Goal: Information Seeking & Learning: Learn about a topic

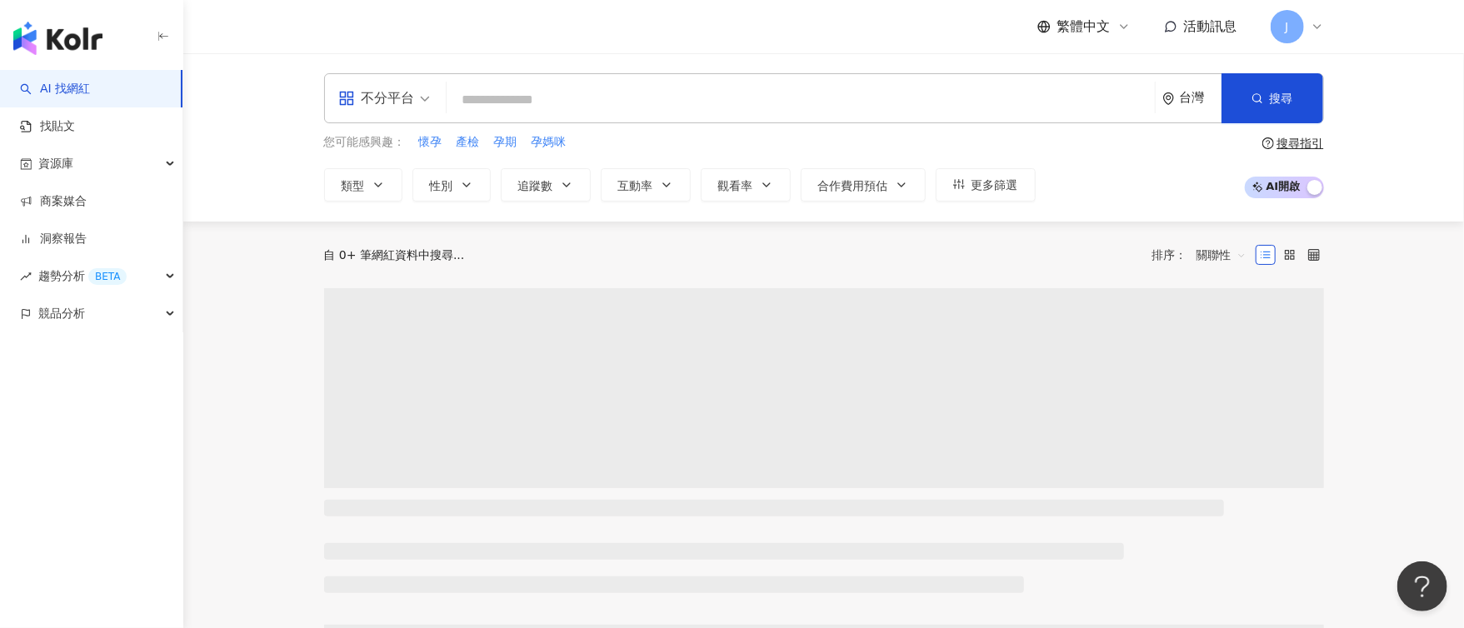
click at [623, 91] on input "search" at bounding box center [800, 100] width 695 height 32
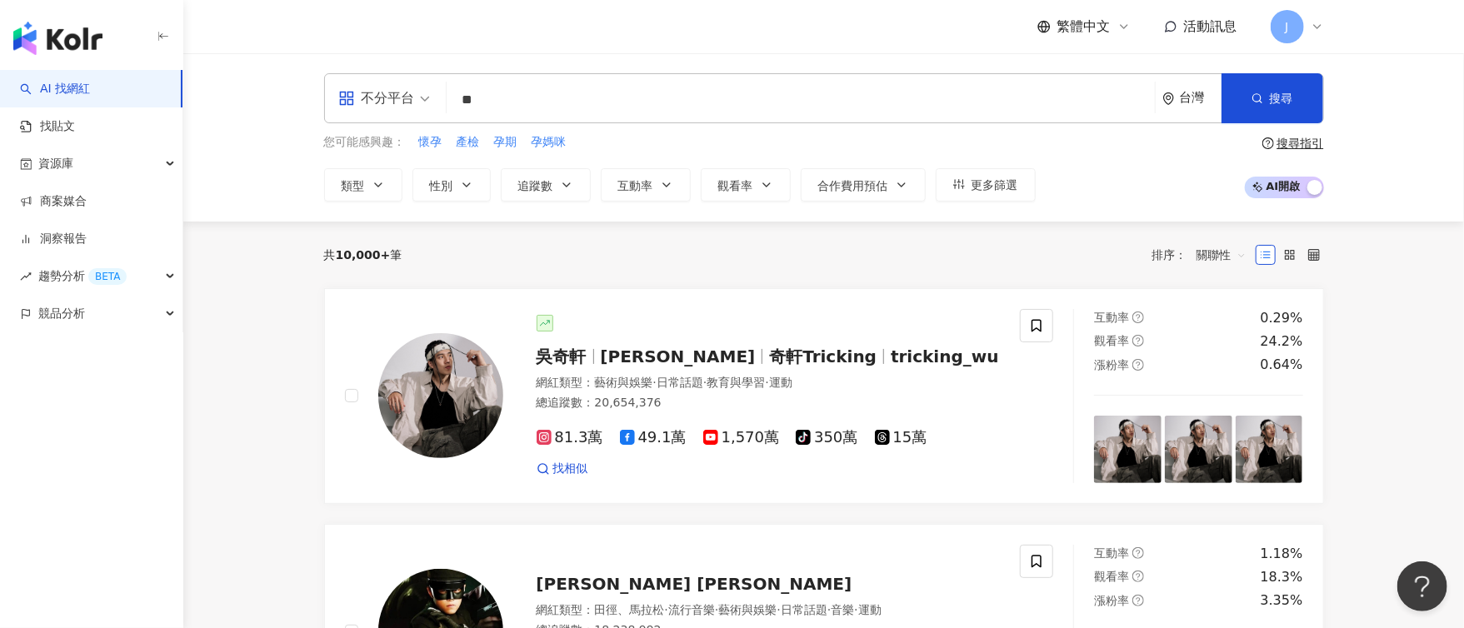
type input "**"
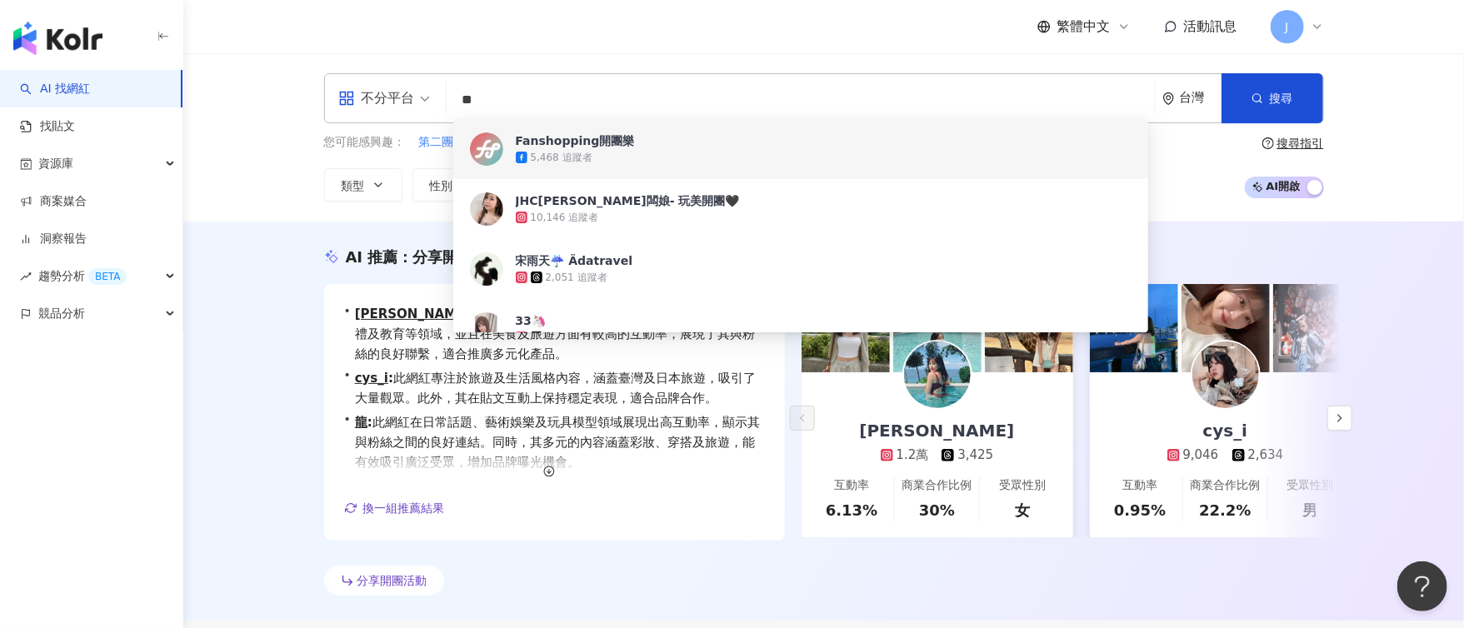
click at [993, 578] on div "分享開團活動" at bounding box center [824, 584] width 1000 height 37
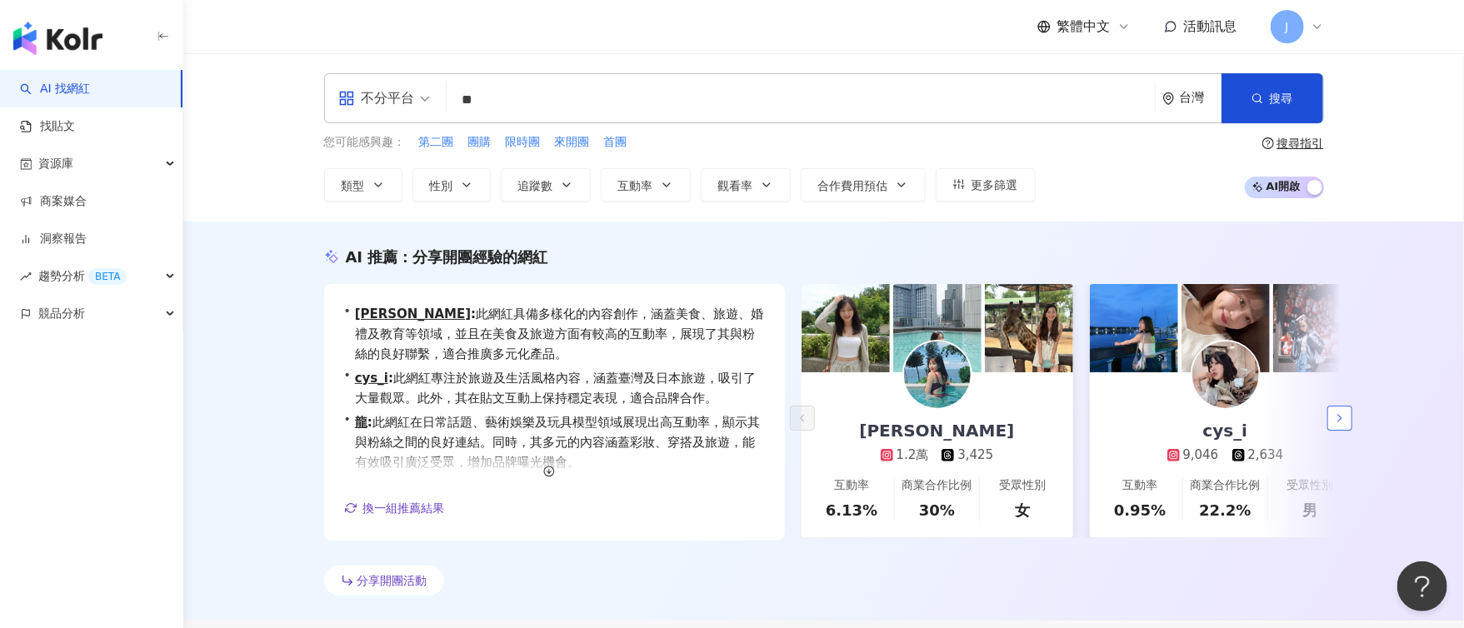
click at [1344, 411] on button "button" at bounding box center [1340, 418] width 25 height 25
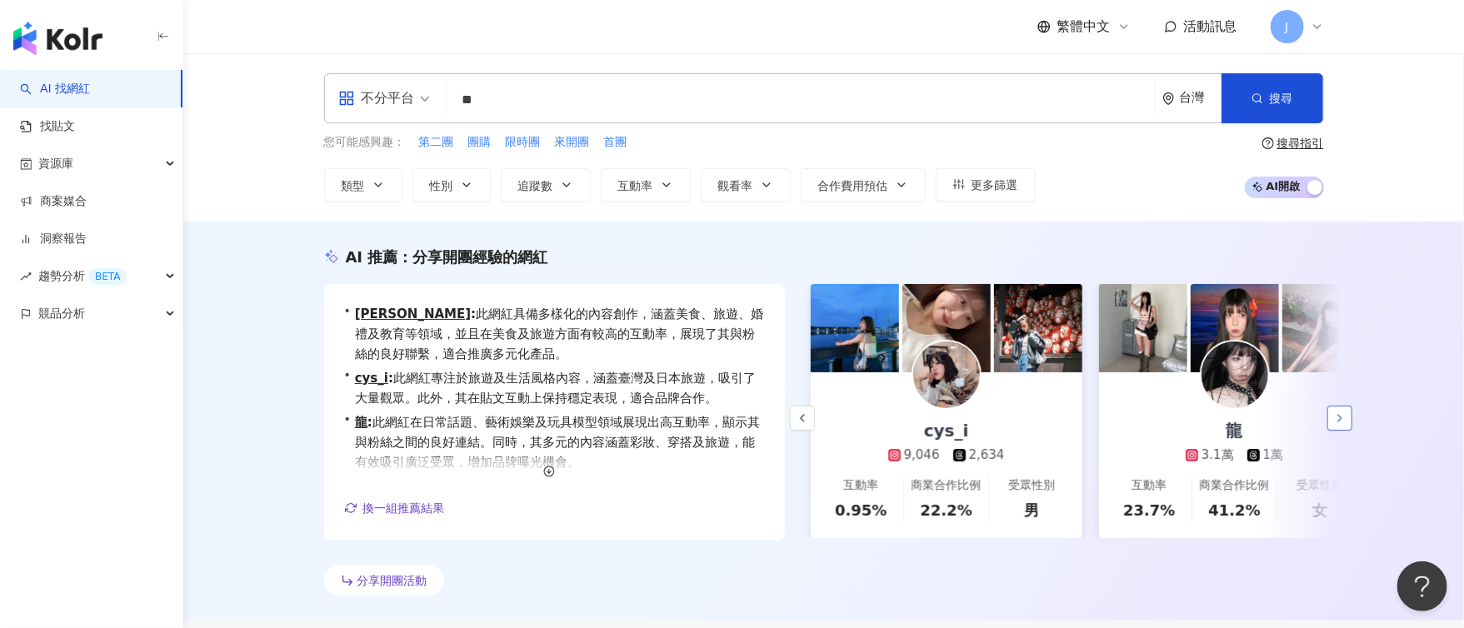
scroll to position [0, 288]
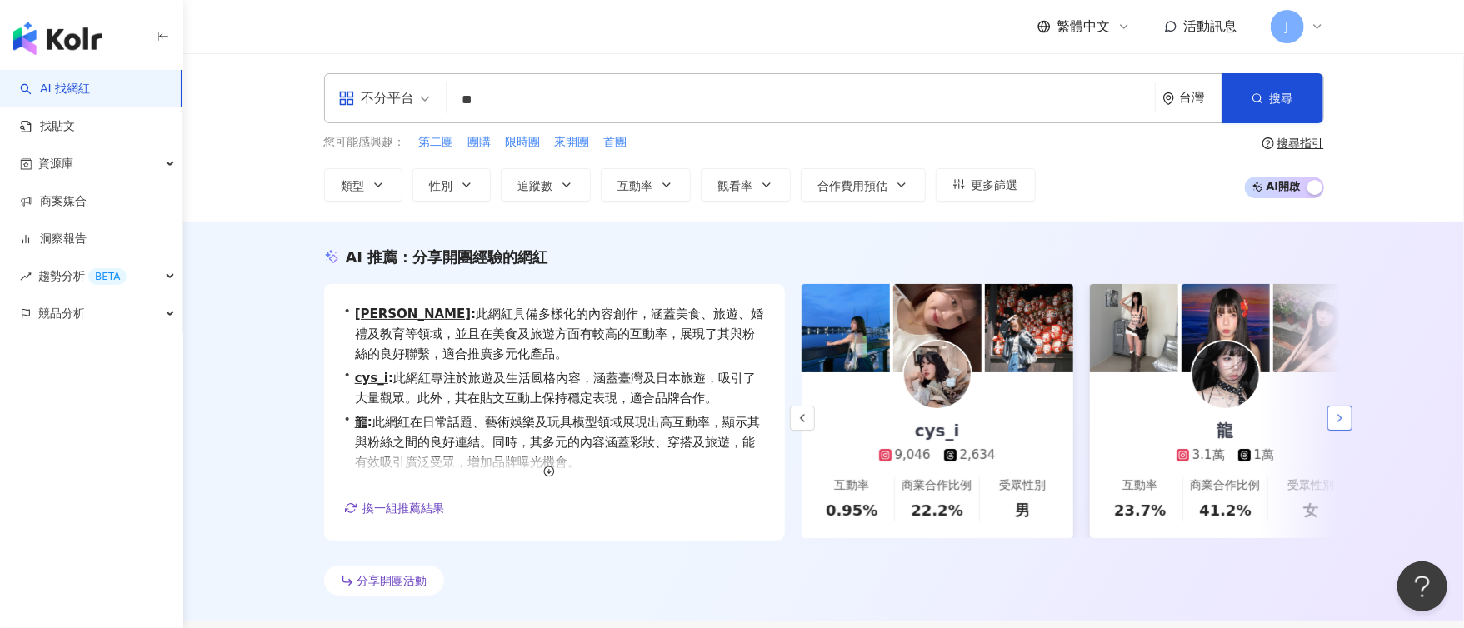
click at [1344, 411] on button "button" at bounding box center [1340, 418] width 25 height 25
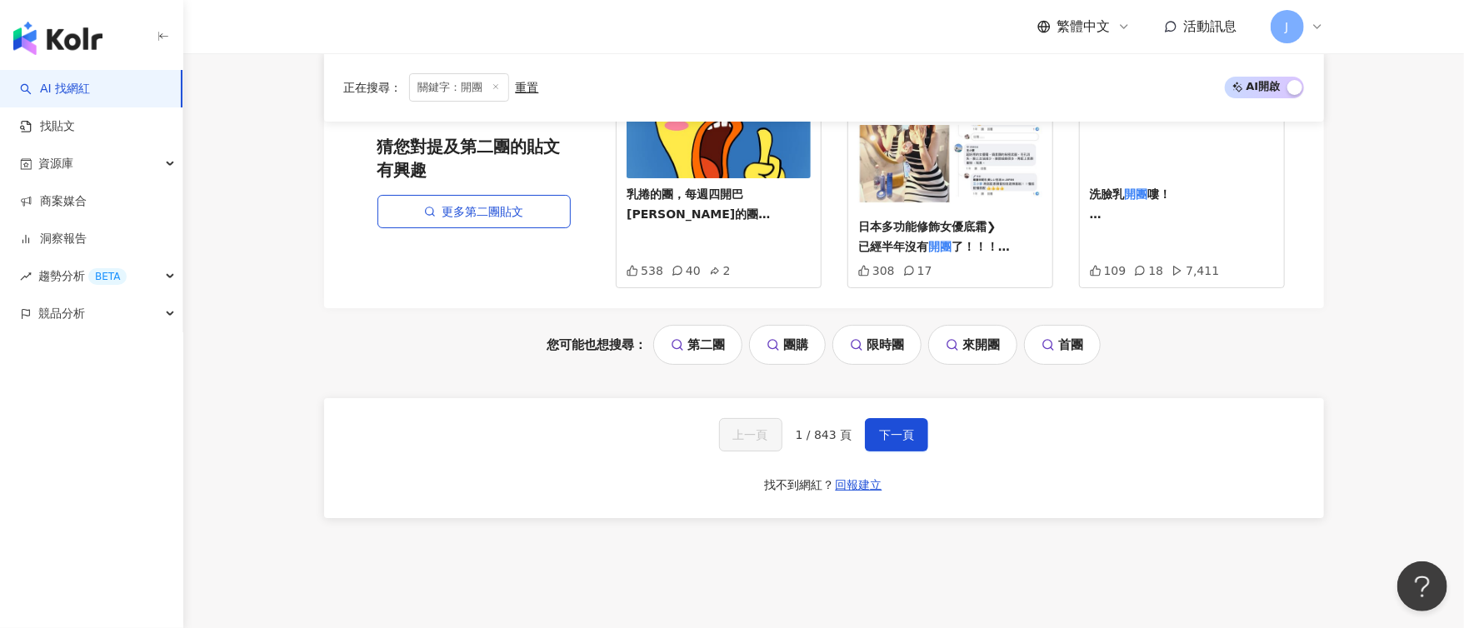
scroll to position [3645, 0]
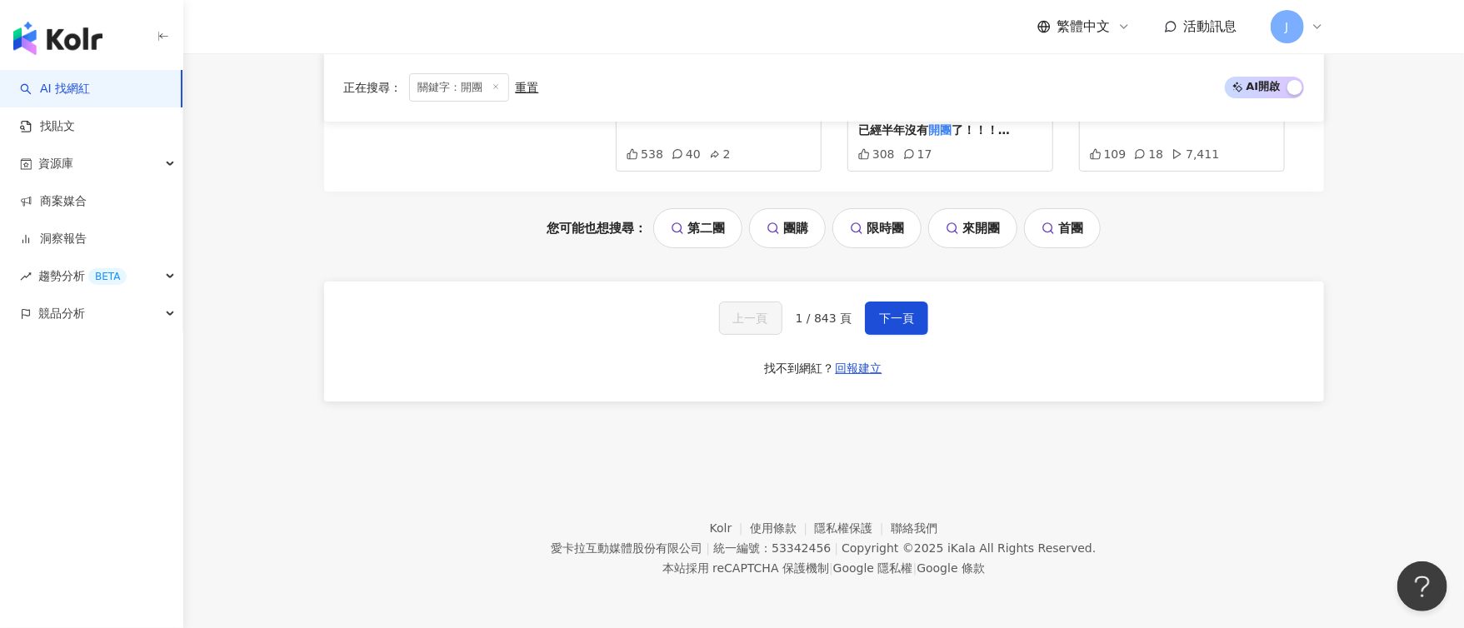
click at [801, 233] on link "團購" at bounding box center [787, 228] width 77 height 40
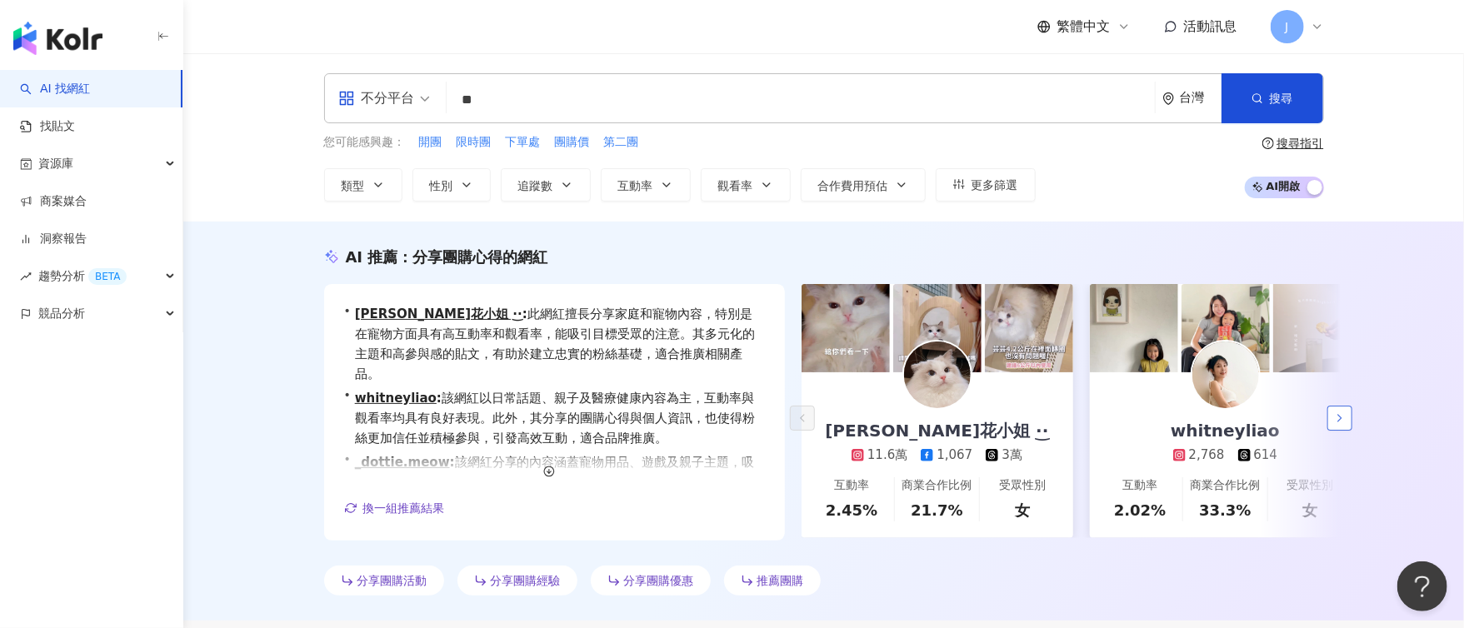
click at [1345, 419] on icon "button" at bounding box center [1340, 418] width 13 height 13
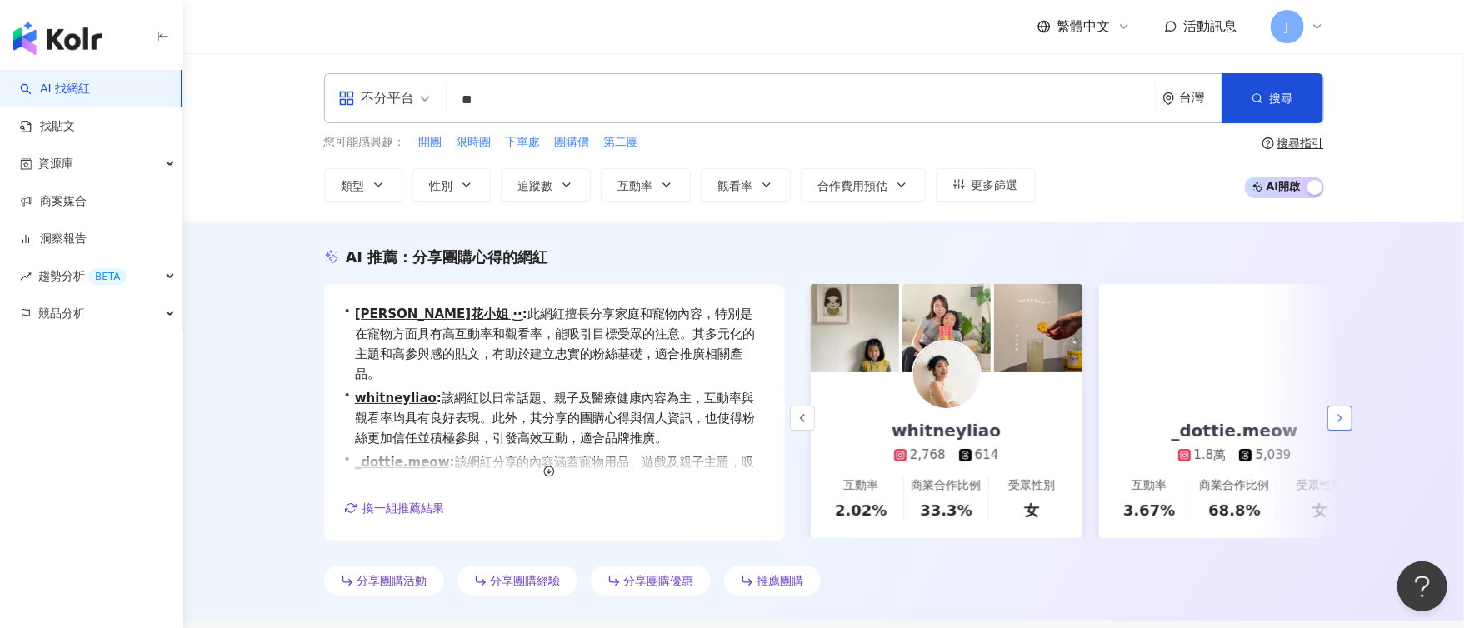
scroll to position [0, 288]
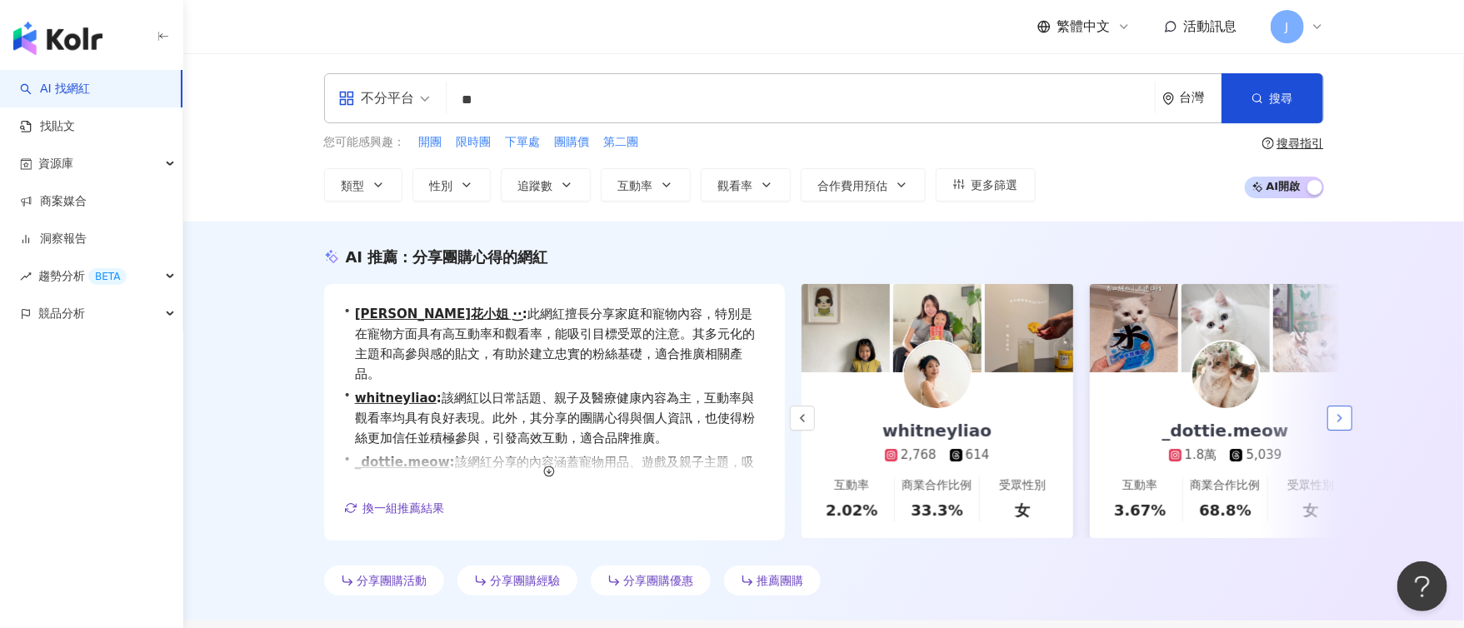
click at [1345, 419] on icon "button" at bounding box center [1340, 418] width 13 height 13
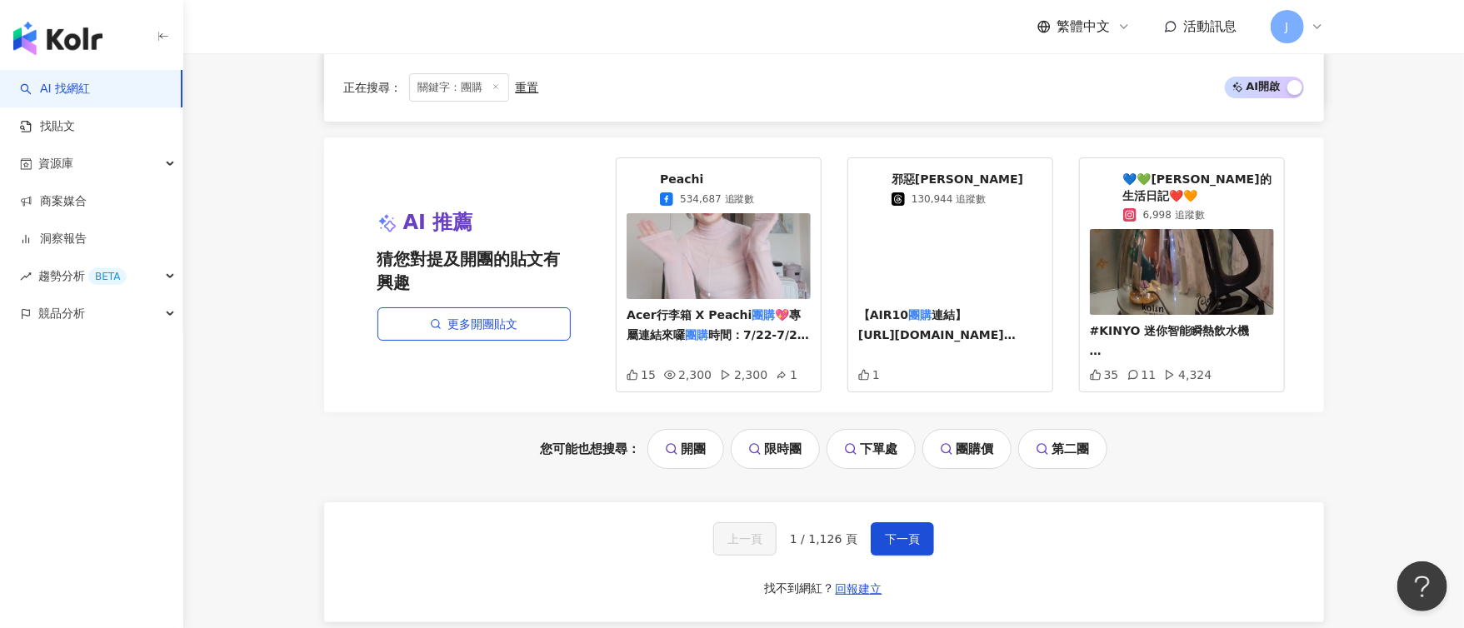
scroll to position [3448, 0]
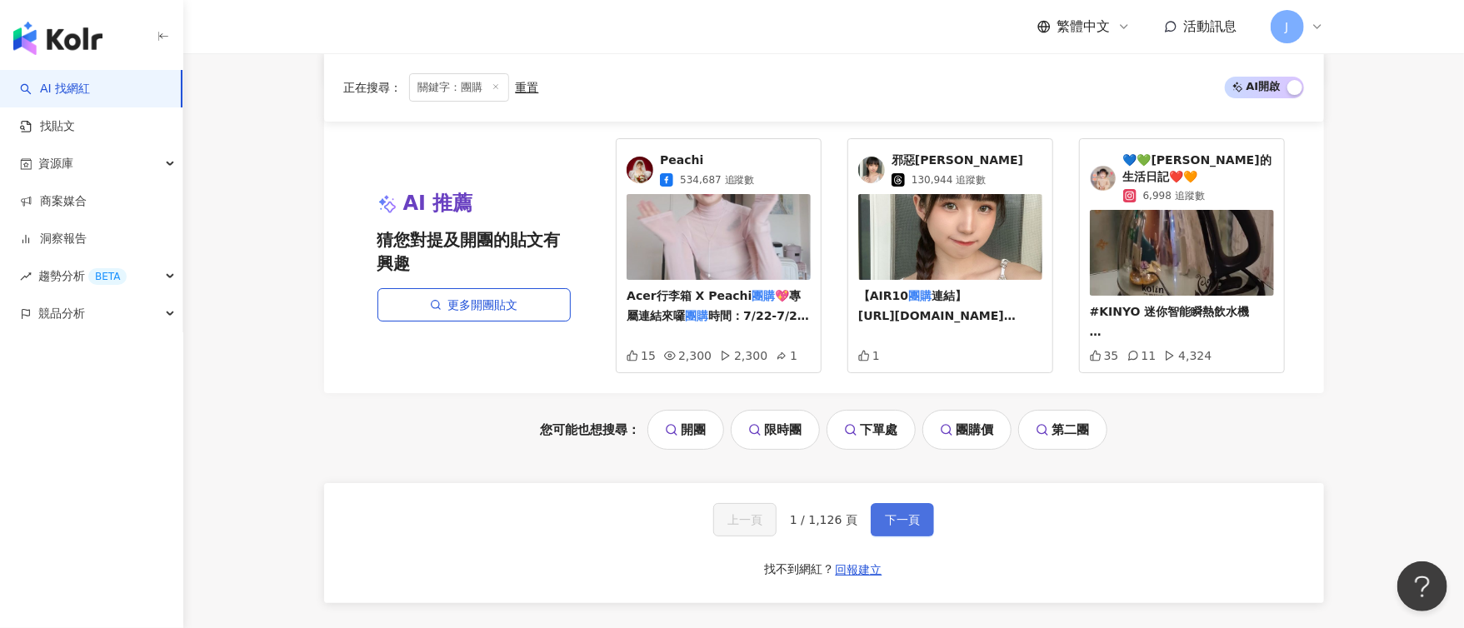
click at [915, 513] on span "下一頁" at bounding box center [902, 519] width 35 height 13
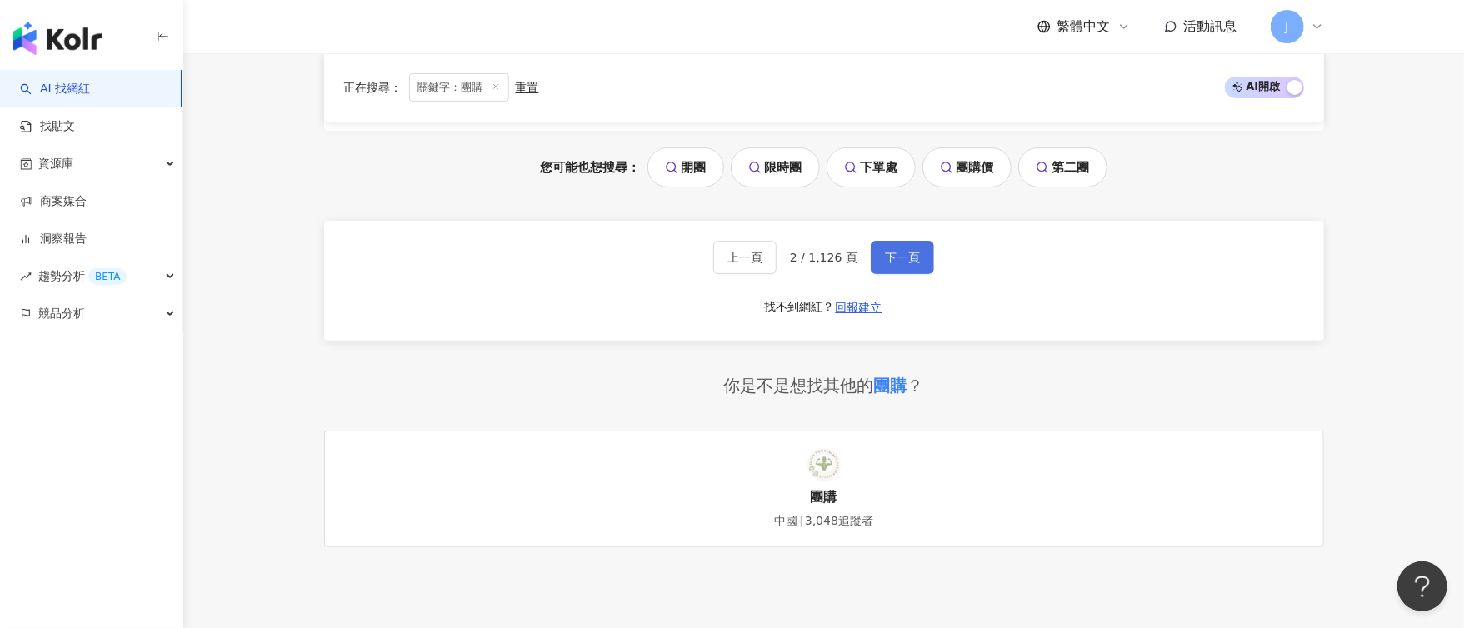
click at [902, 258] on span "下一頁" at bounding box center [902, 257] width 35 height 13
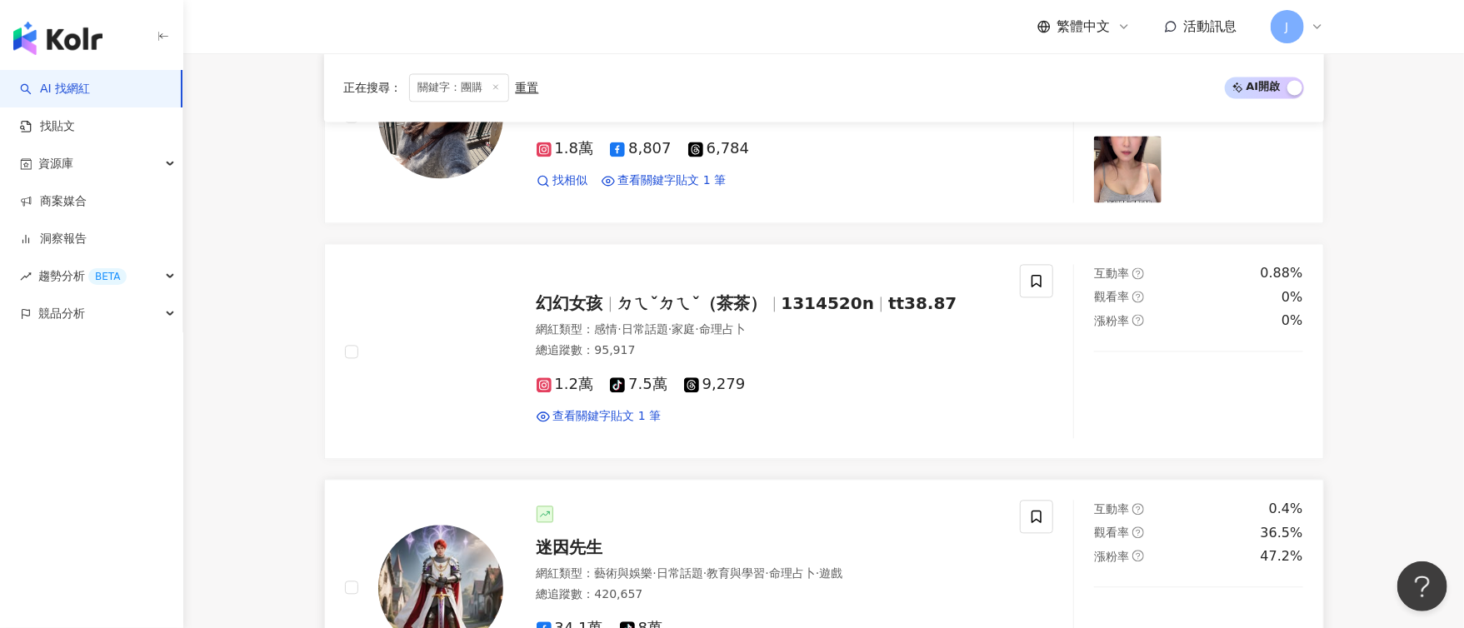
scroll to position [1872, 0]
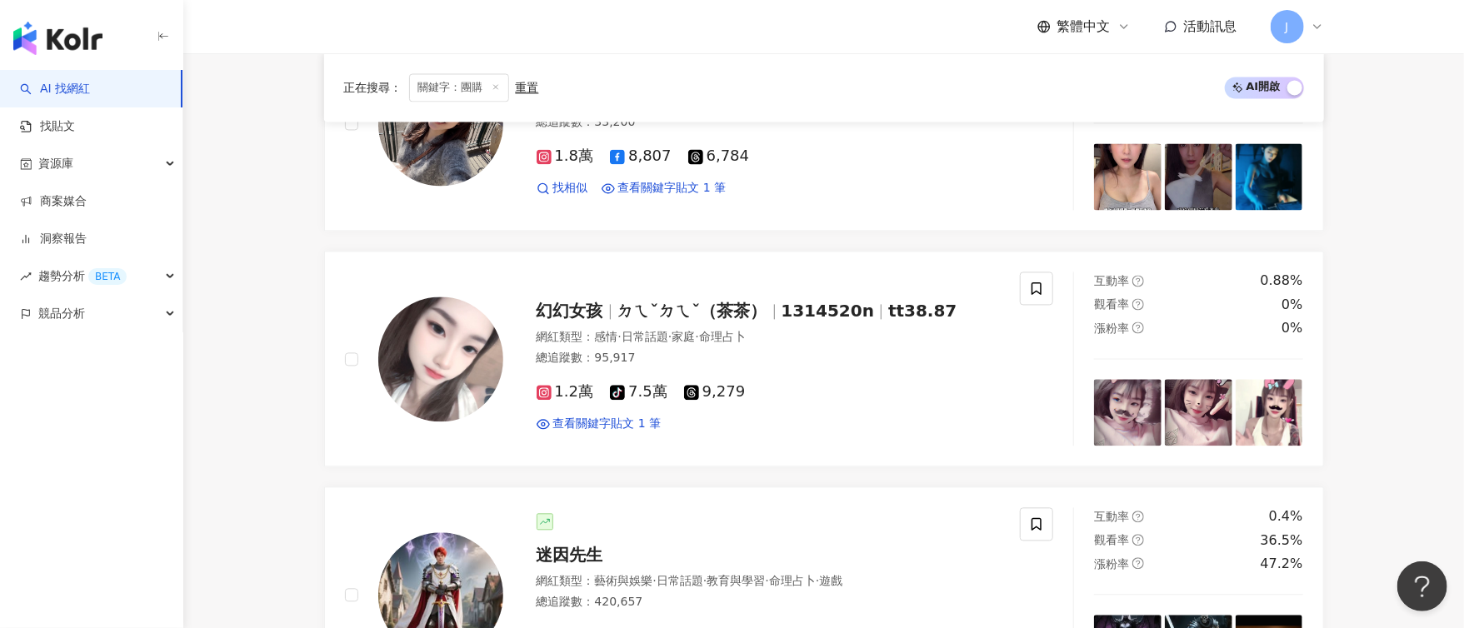
click at [1403, 311] on main "不分平台 ** 台灣 搜尋 您可能感興趣： 開團 限時團 下單處 團購價 第二團 類型 性別 追蹤數 互動率 觀看率 合作費用預估 更多篩選 搜尋指引 AI …" at bounding box center [823, 309] width 1281 height 4256
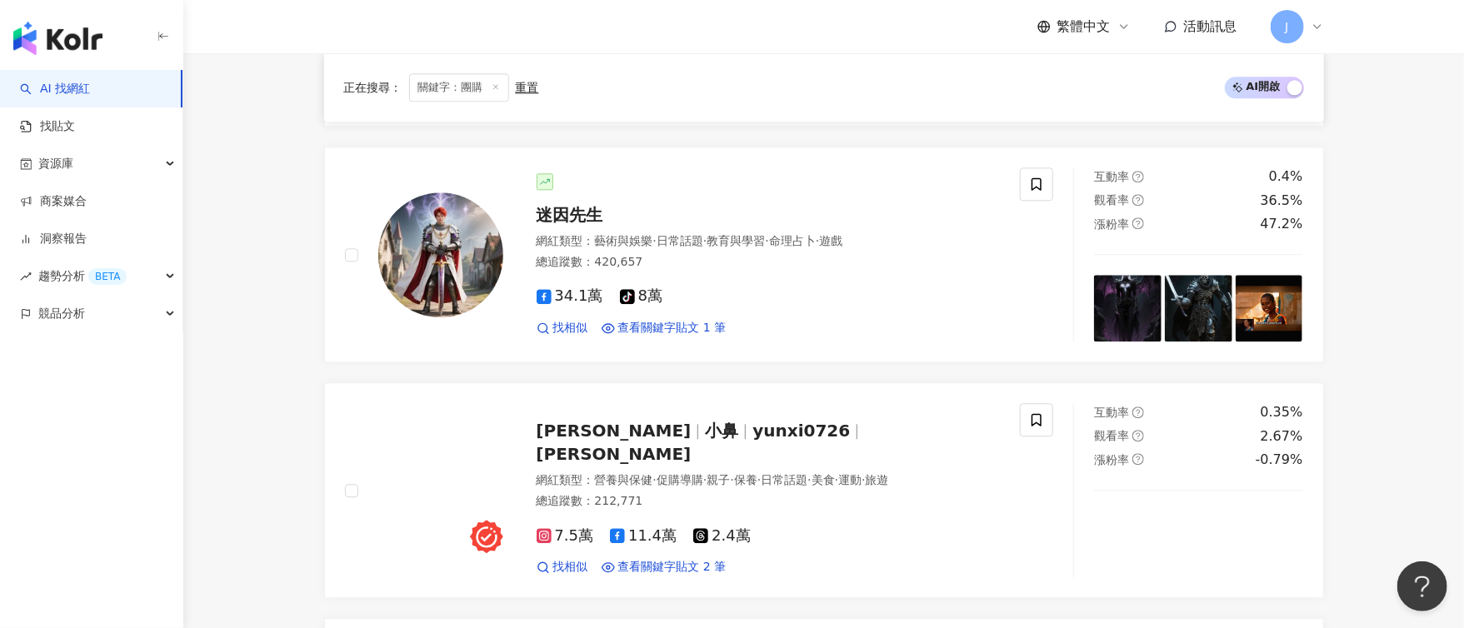
scroll to position [2247, 0]
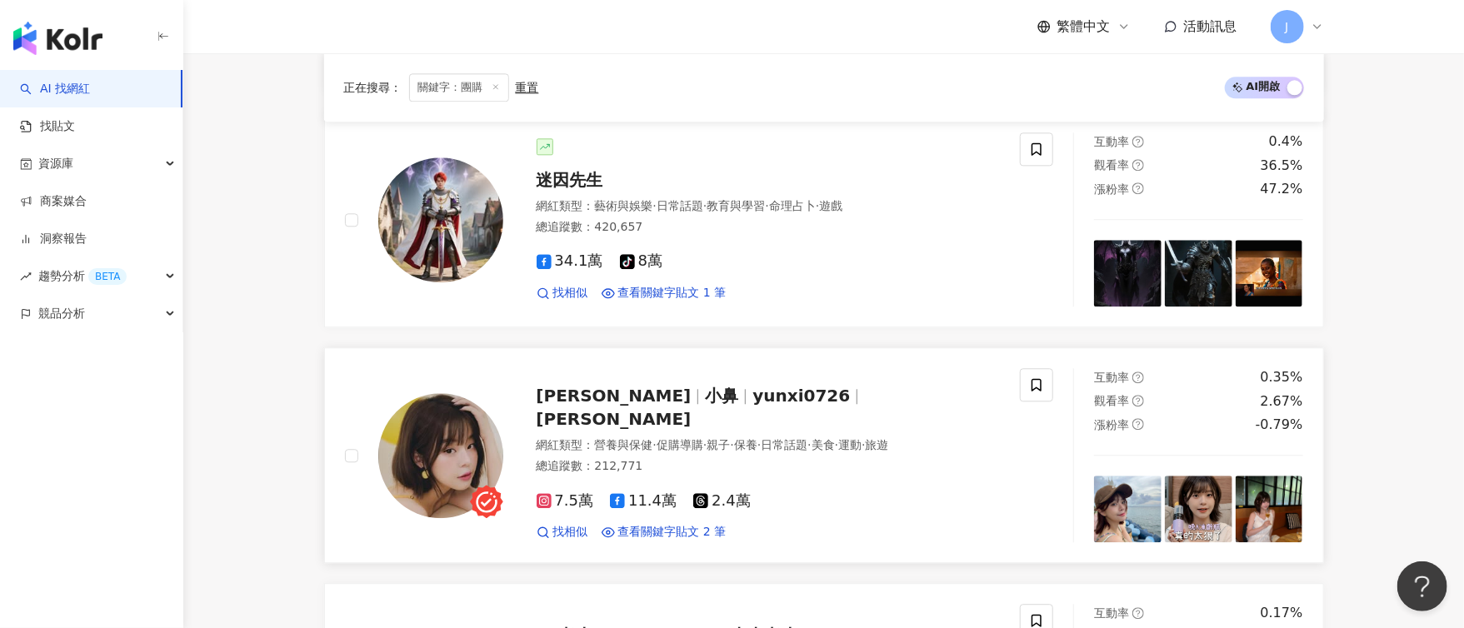
drag, startPoint x: 746, startPoint y: 385, endPoint x: 736, endPoint y: 385, distance: 10.0
click at [753, 386] on span "yunxi0726" at bounding box center [809, 396] width 112 height 20
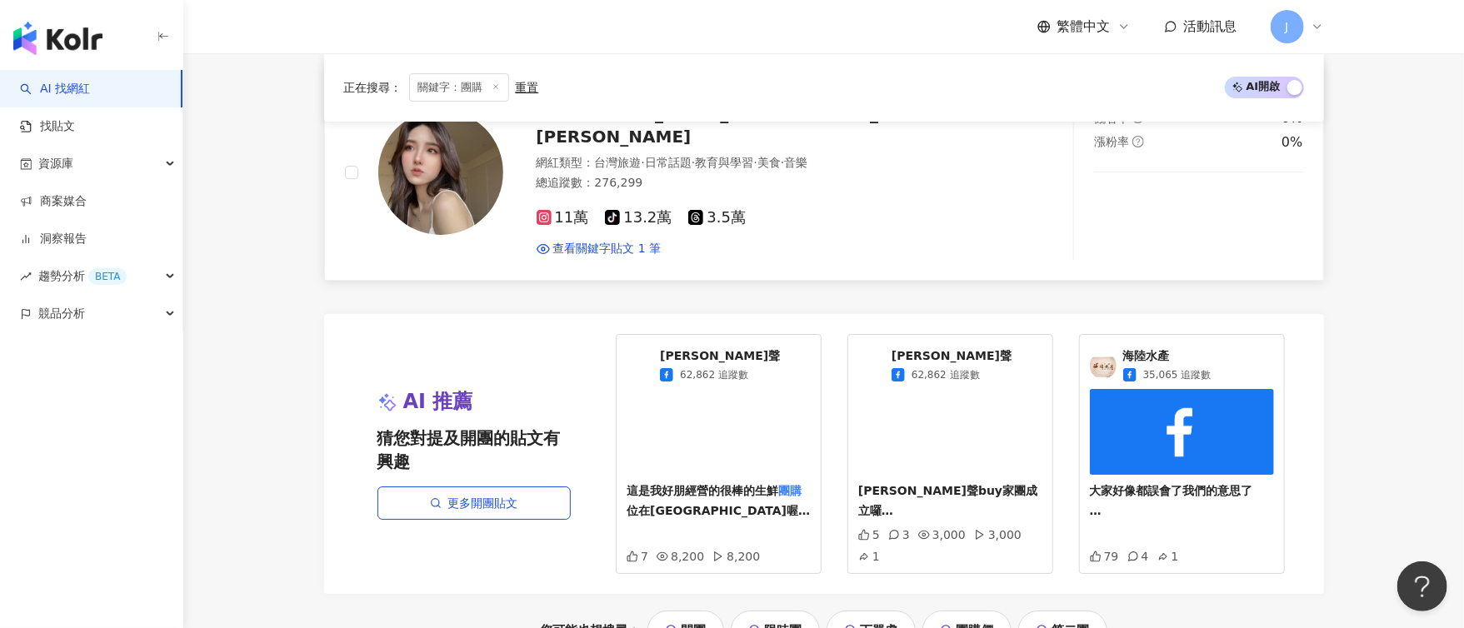
scroll to position [3122, 0]
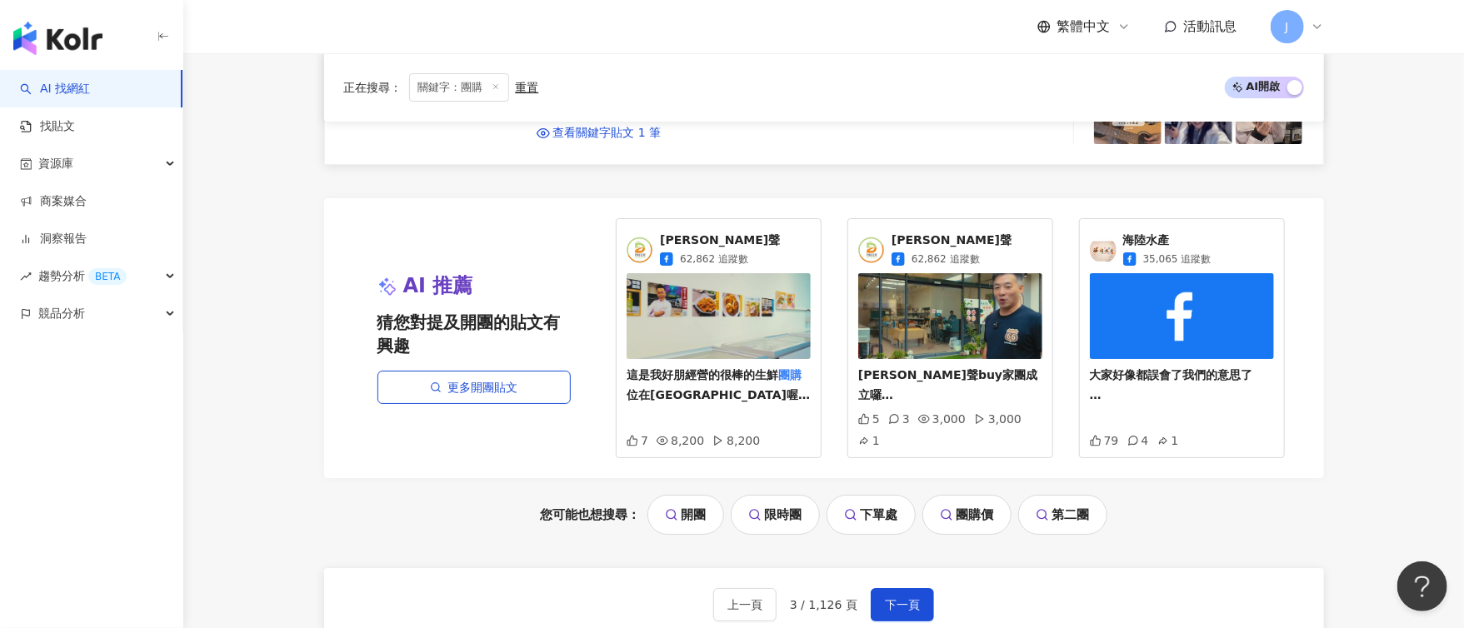
scroll to position [3497, 0]
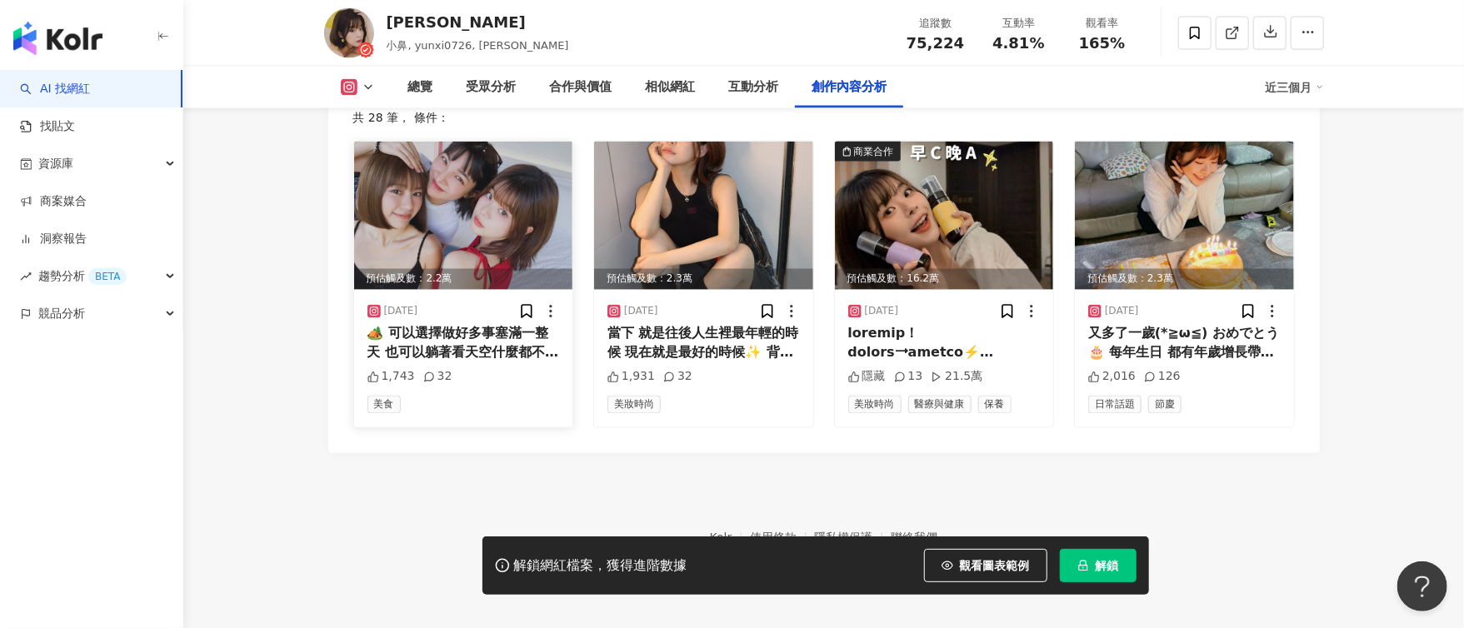
click at [491, 333] on div "🏕️ 可以選擇做好多事塞滿一整天 也可以躺著看天空什麼都不做 都很幸福 在[GEOGRAPHIC_DATA]的森林 可以畫畫、手作植栽 可以射箭、投籃、跳彈跳…" at bounding box center [464, 344] width 193 height 38
